Goal: Navigation & Orientation: Find specific page/section

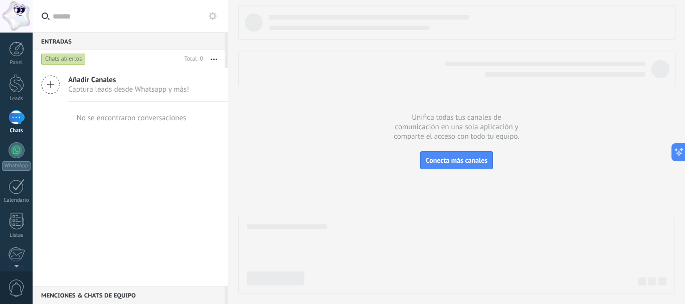
scroll to position [205, 0]
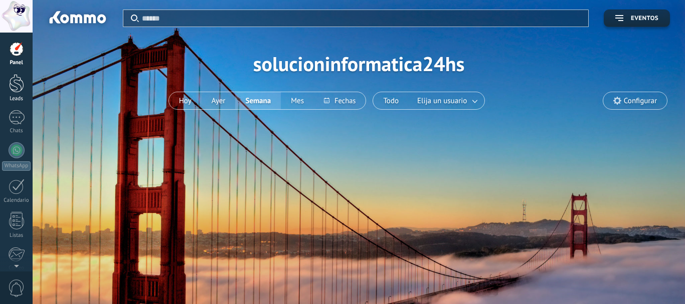
click at [15, 93] on link "Leads" at bounding box center [16, 88] width 33 height 28
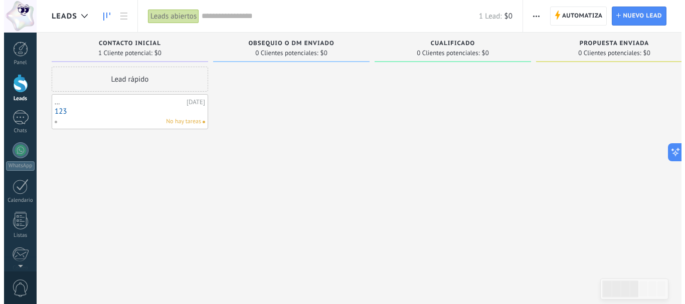
scroll to position [205, 0]
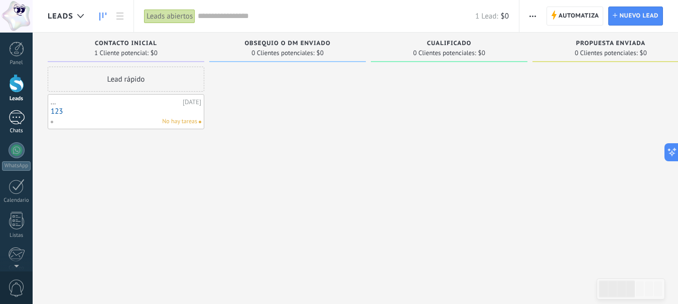
click at [16, 121] on div at bounding box center [17, 117] width 16 height 15
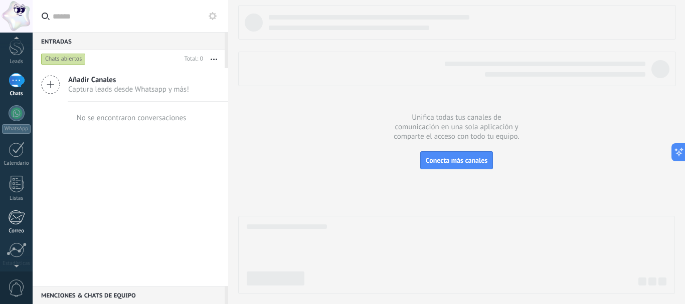
scroll to position [100, 0]
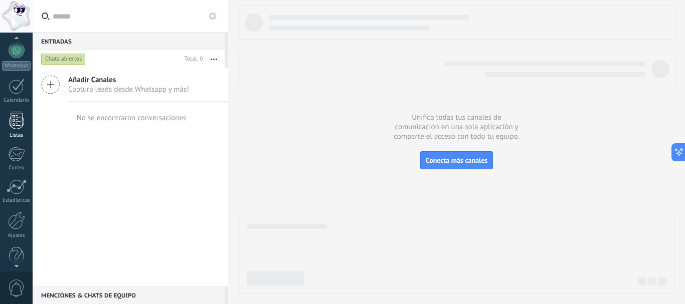
click at [17, 137] on div "Listas" at bounding box center [16, 135] width 29 height 7
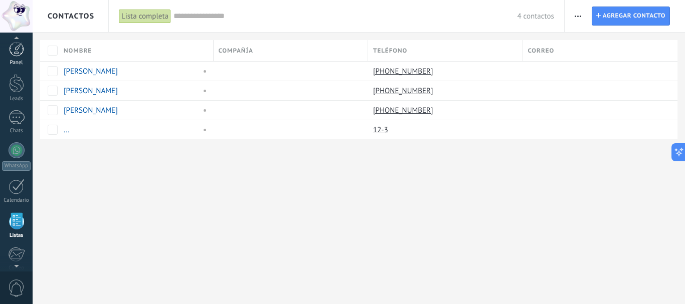
click at [17, 56] on div at bounding box center [16, 49] width 15 height 15
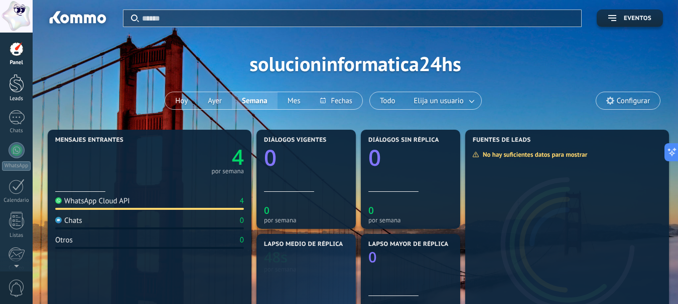
click at [21, 85] on div at bounding box center [16, 83] width 15 height 19
